Goal: Task Accomplishment & Management: Use online tool/utility

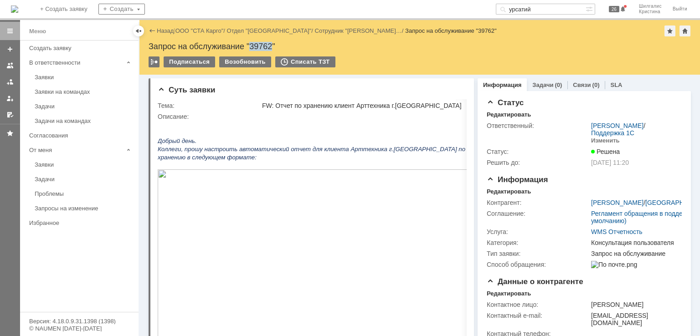
click at [206, 33] on link "ООО "СТА Карго"" at bounding box center [199, 30] width 48 height 7
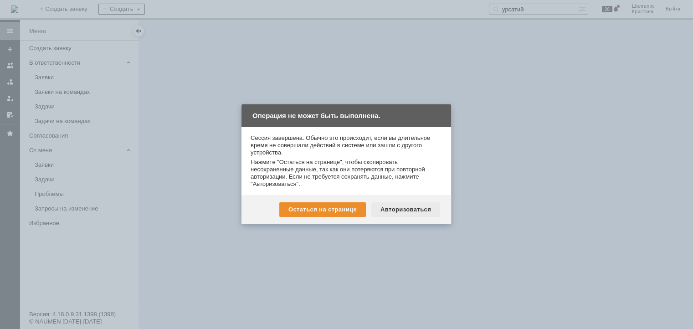
click at [399, 206] on div "Авторизоваться" at bounding box center [405, 209] width 69 height 15
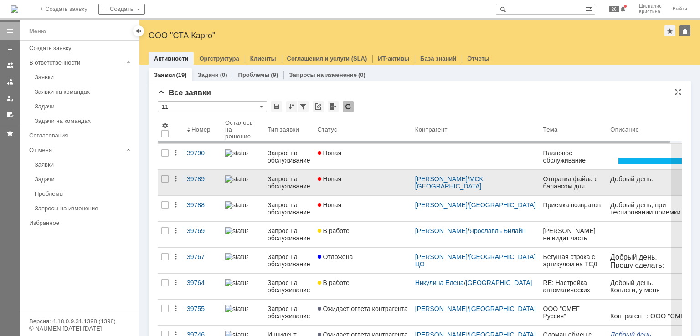
click at [349, 186] on link "Новая" at bounding box center [362, 183] width 97 height 26
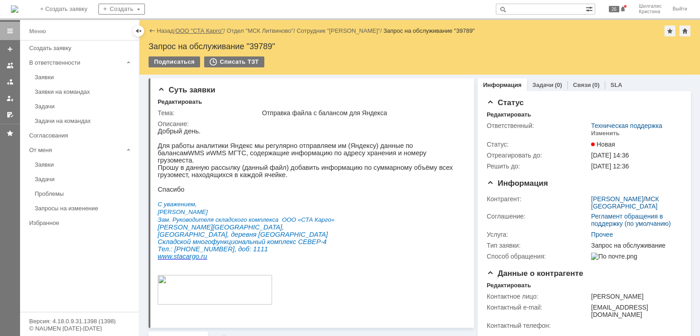
click at [199, 31] on link "ООО "СТА Карго"" at bounding box center [199, 30] width 48 height 7
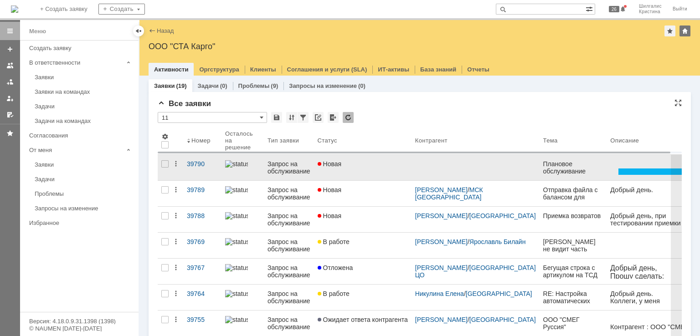
click at [362, 176] on link "Новая" at bounding box center [362, 168] width 97 height 26
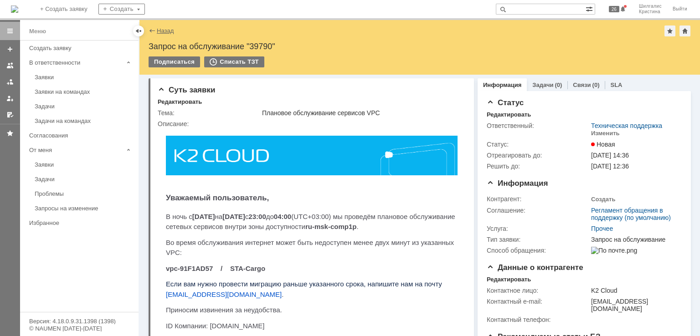
click at [162, 28] on link "Назад" at bounding box center [165, 30] width 17 height 7
